Goal: Information Seeking & Learning: Learn about a topic

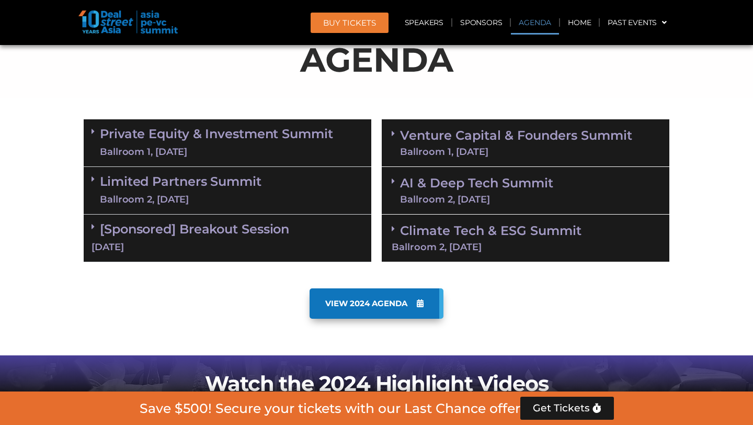
scroll to position [576, 0]
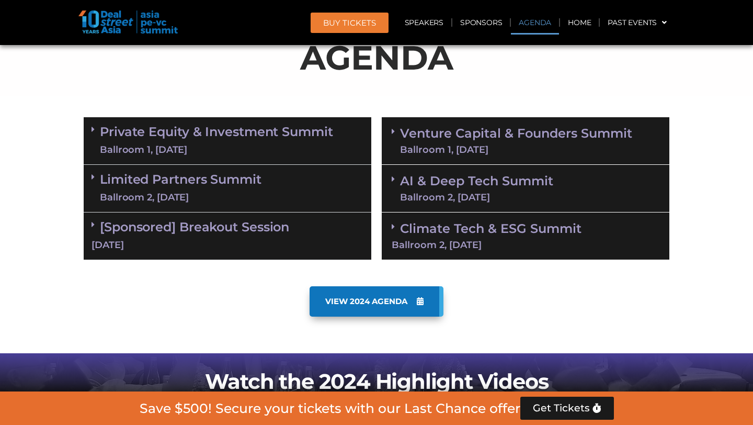
click at [181, 185] on link "Limited Partners [GEOGRAPHIC_DATA] 2, [DATE]" at bounding box center [181, 188] width 162 height 31
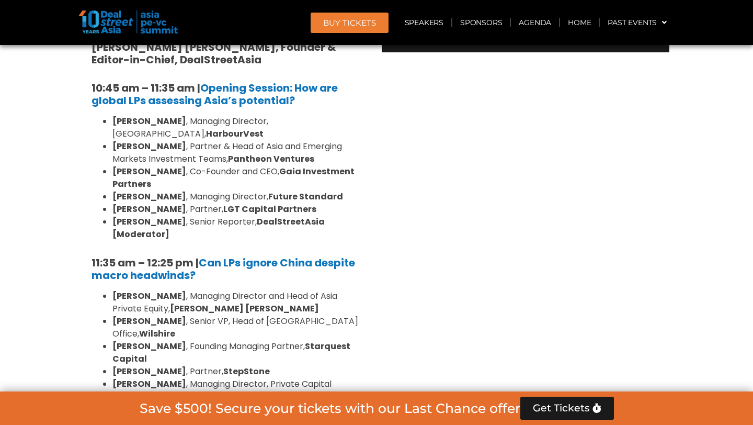
scroll to position [785, 0]
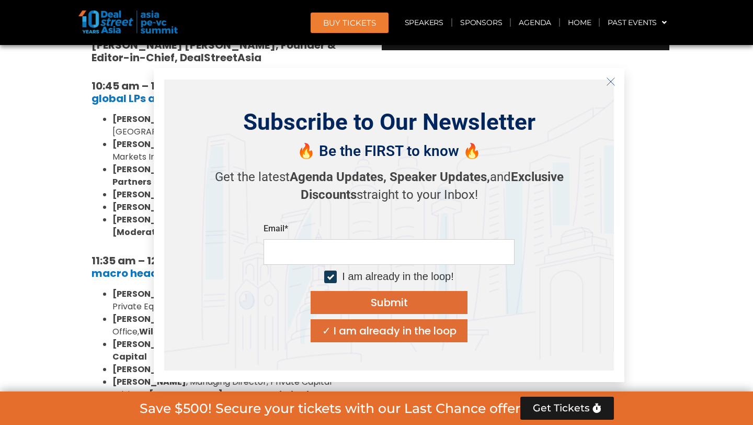
click at [612, 79] on icon "Close" at bounding box center [610, 81] width 9 height 9
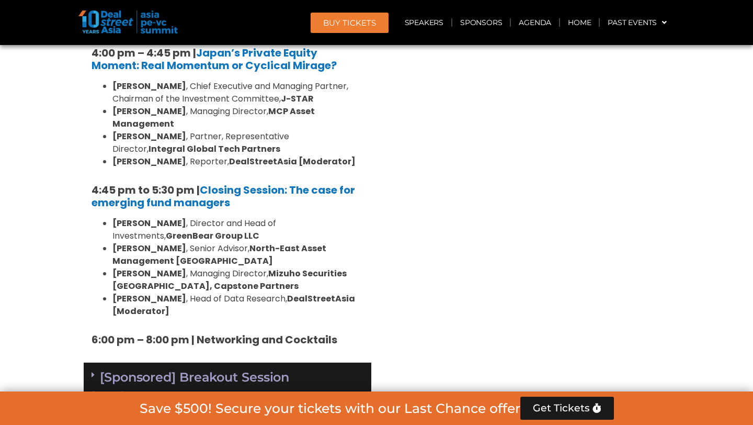
scroll to position [1559, 0]
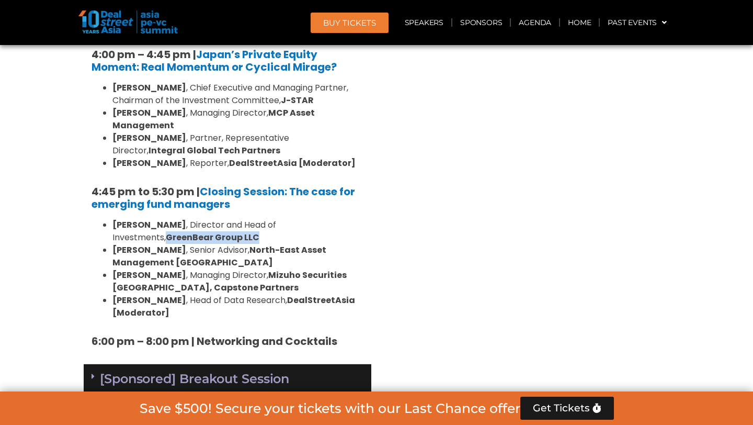
drag, startPoint x: 211, startPoint y: 159, endPoint x: 111, endPoint y: 161, distance: 99.4
click at [111, 219] on ul "[PERSON_NAME] , Director and Head of Investments, GreenBear Group LLC [PERSON_N…" at bounding box center [228, 269] width 272 height 100
copy strong "GreenBear Group LLC"
drag, startPoint x: 170, startPoint y: 147, endPoint x: 117, endPoint y: 149, distance: 53.9
click at [116, 219] on strong "[PERSON_NAME]" at bounding box center [149, 225] width 74 height 12
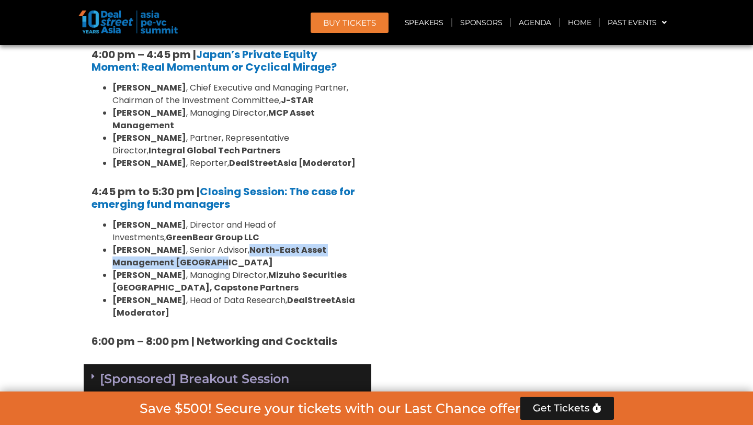
drag, startPoint x: 244, startPoint y: 173, endPoint x: 262, endPoint y: 181, distance: 20.3
click at [262, 244] on li "[PERSON_NAME] , Senior Advisor, North-East Asset Management [GEOGRAPHIC_DATA]" at bounding box center [237, 256] width 251 height 25
copy b "North-East Asset Management [GEOGRAPHIC_DATA]"
click at [279, 269] on li "[PERSON_NAME] , Managing Director, Mizuho Securities [GEOGRAPHIC_DATA], Capston…" at bounding box center [237, 281] width 251 height 25
drag, startPoint x: 243, startPoint y: 172, endPoint x: 255, endPoint y: 183, distance: 16.3
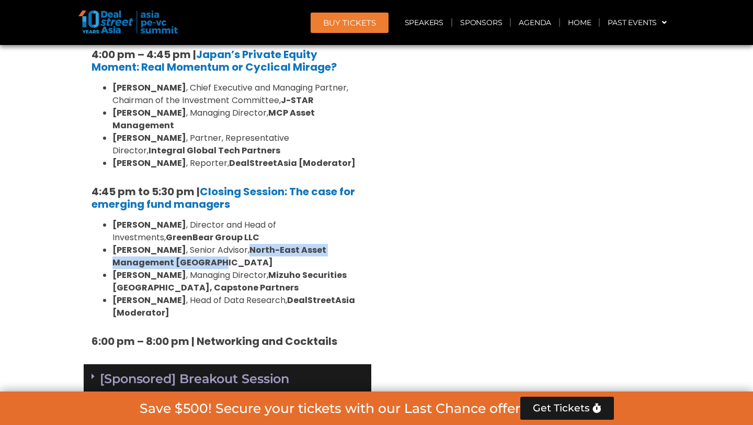
click at [255, 244] on li "[PERSON_NAME] , Senior Advisor, North-East Asset Management [GEOGRAPHIC_DATA]" at bounding box center [237, 256] width 251 height 25
copy b "North-East Asset Management [GEOGRAPHIC_DATA]"
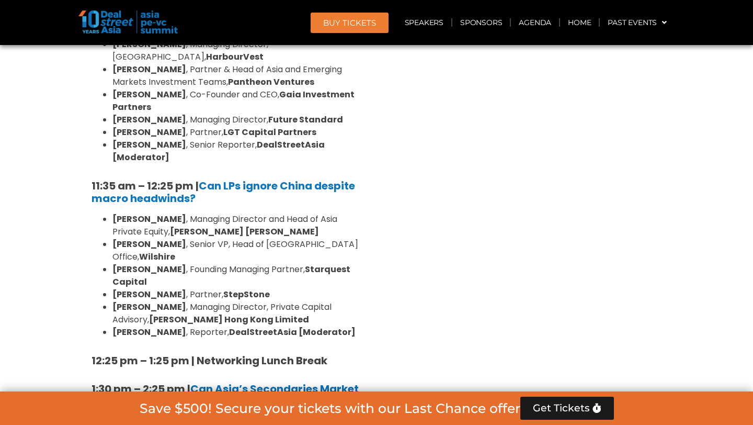
scroll to position [848, 0]
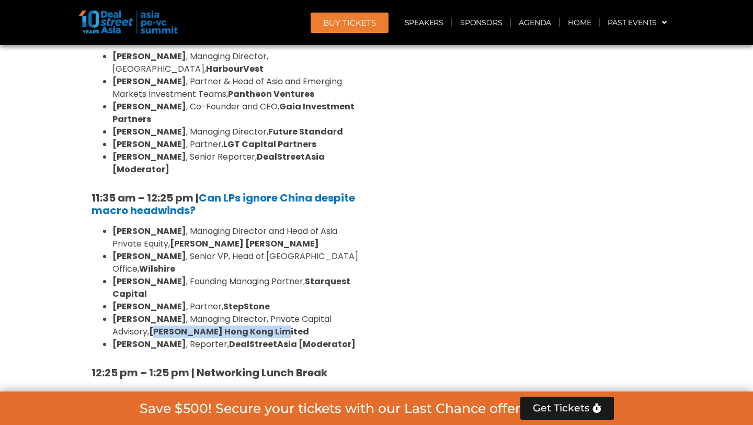
drag, startPoint x: 233, startPoint y: 298, endPoint x: 116, endPoint y: 293, distance: 116.7
click at [116, 313] on li "[PERSON_NAME] , Managing Director, Private Capital Advisory, [PERSON_NAME] Hong…" at bounding box center [237, 325] width 251 height 25
click at [210, 313] on li "[PERSON_NAME] , Managing Director, Private Capital Advisory, [PERSON_NAME] Hong…" at bounding box center [237, 325] width 251 height 25
drag, startPoint x: 242, startPoint y: 287, endPoint x: 109, endPoint y: 286, distance: 132.8
click at [108, 287] on ul "[PERSON_NAME] , Managing Director and Head of Asia Private Equity, [PERSON_NAME…" at bounding box center [228, 288] width 272 height 126
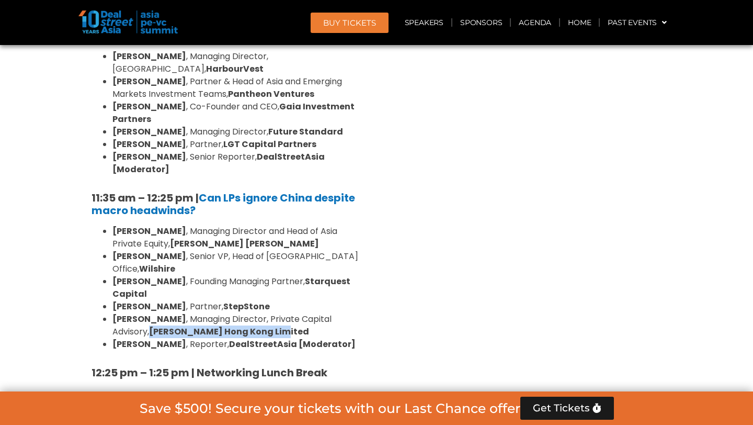
copy strong "[PERSON_NAME] Hong Kong Limited"
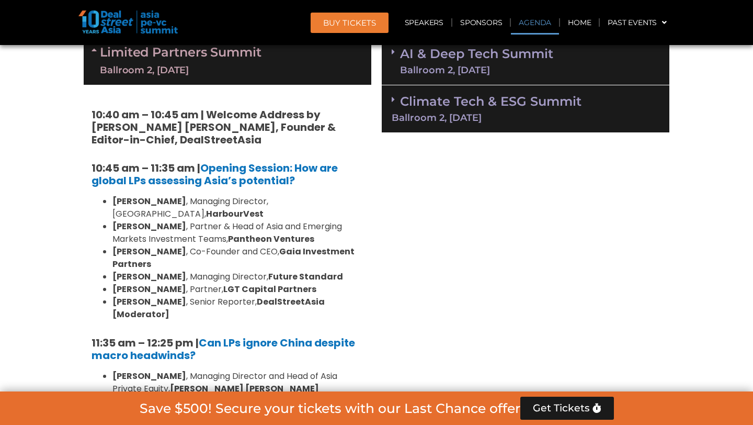
scroll to position [701, 0]
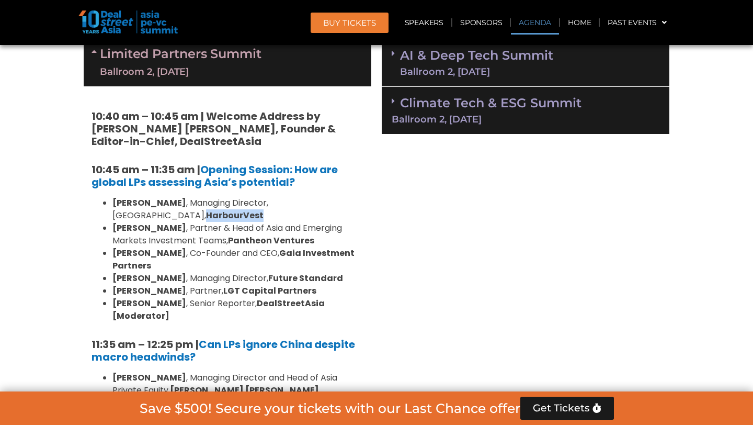
drag, startPoint x: 292, startPoint y: 199, endPoint x: 370, endPoint y: 201, distance: 77.9
copy strong "HarbourVest"
